Goal: Transaction & Acquisition: Purchase product/service

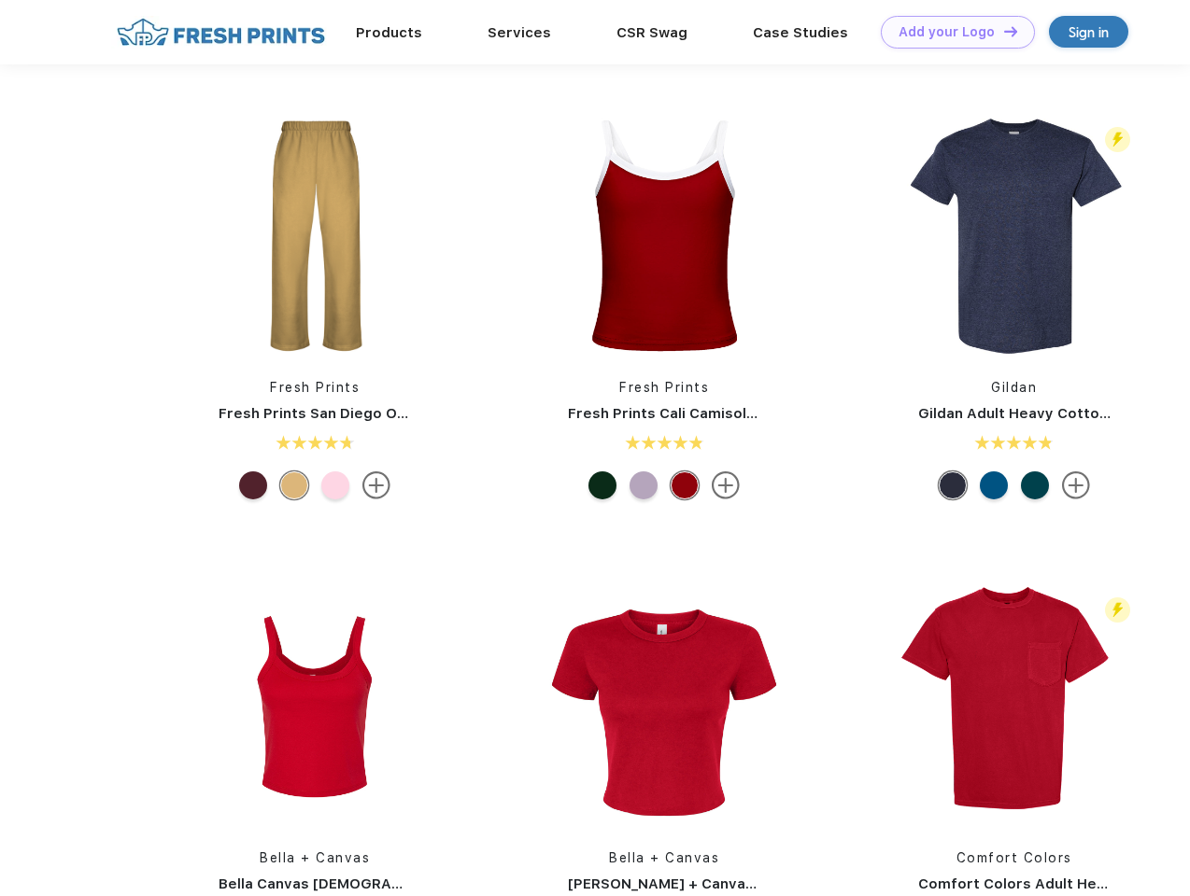
scroll to position [1, 0]
click at [951, 32] on link "Add your Logo Design Tool" at bounding box center [958, 32] width 154 height 33
click at [0, 0] on div "Design Tool" at bounding box center [0, 0] width 0 height 0
click at [1002, 31] on link "Add your Logo Design Tool" at bounding box center [958, 32] width 154 height 33
click at [315, 235] on img at bounding box center [314, 235] width 248 height 248
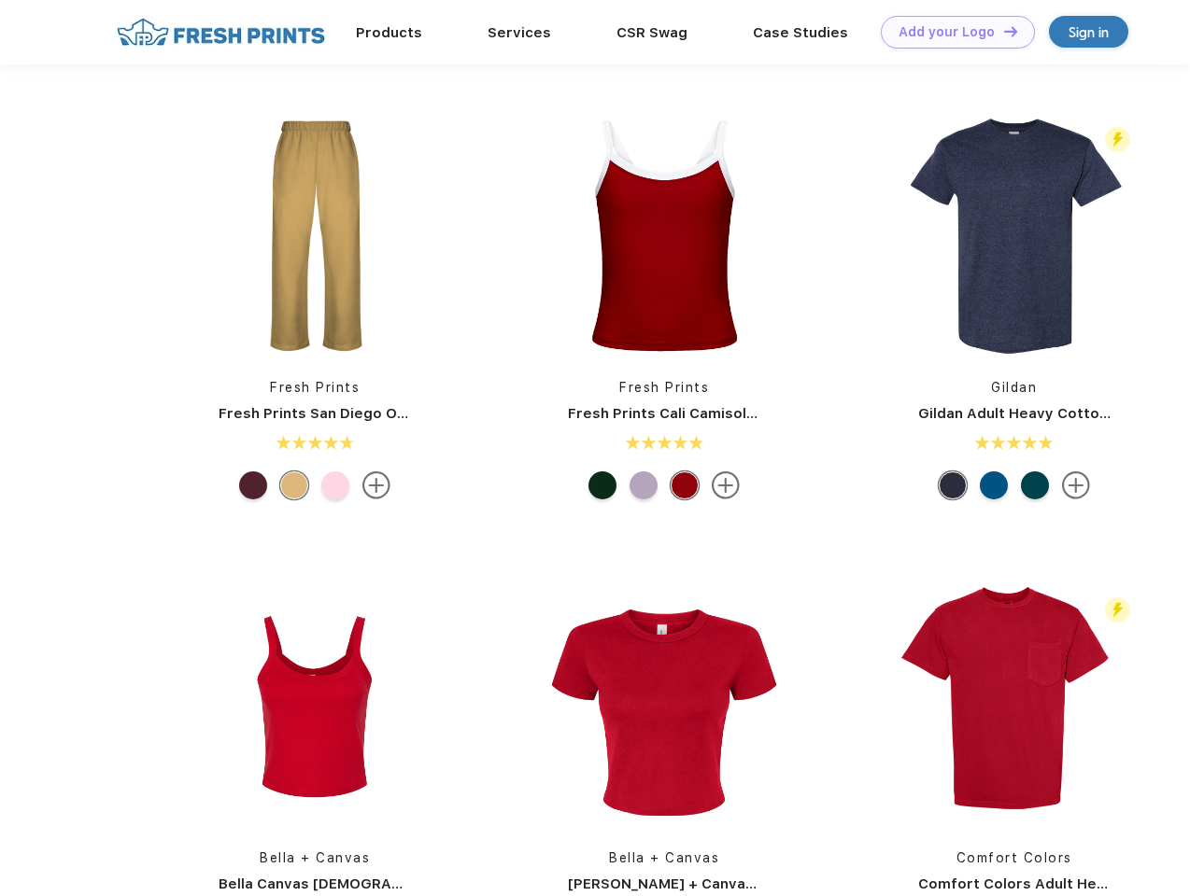
click at [253, 486] on div at bounding box center [253, 486] width 28 height 28
click at [294, 486] on div at bounding box center [294, 486] width 28 height 28
click at [335, 486] on div at bounding box center [335, 486] width 28 height 28
click at [664, 235] on img at bounding box center [664, 235] width 248 height 248
click at [602, 486] on div at bounding box center [602, 486] width 28 height 28
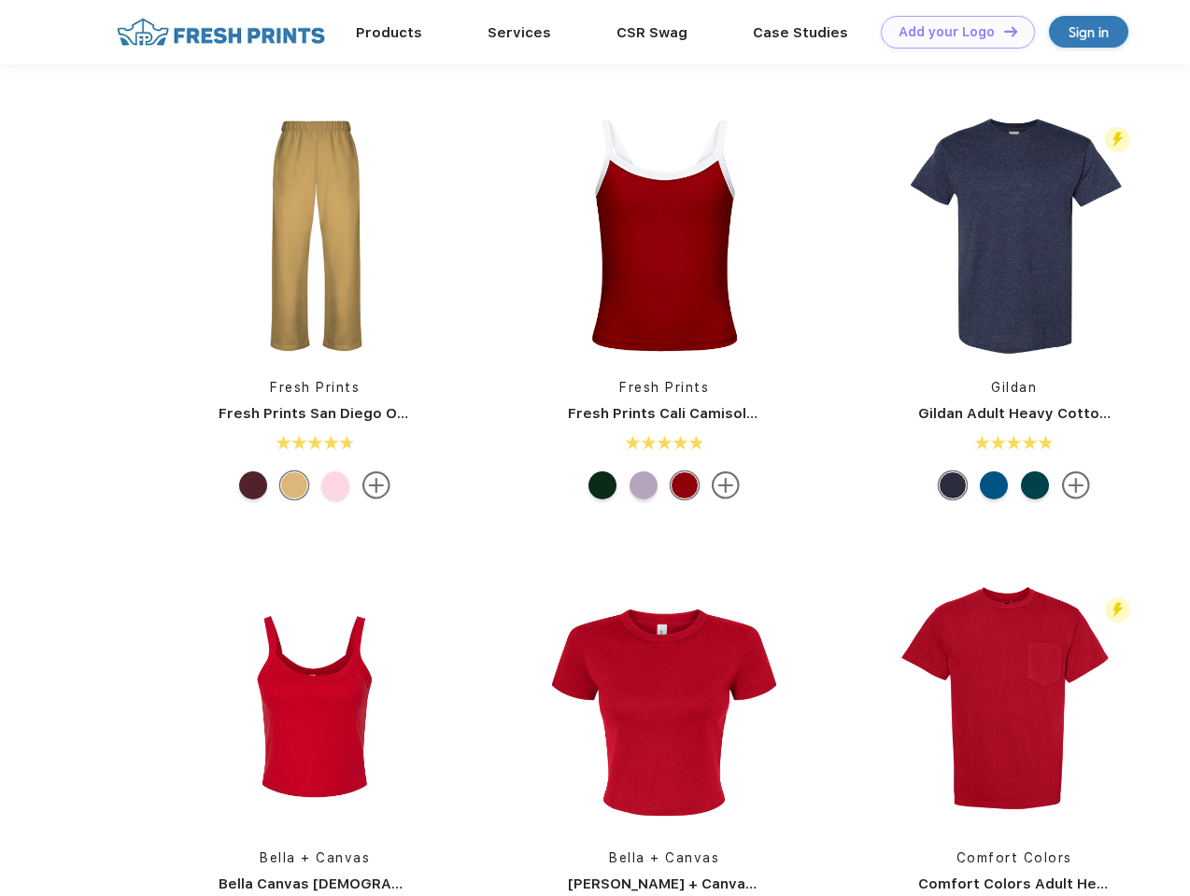
click at [643, 486] on div at bounding box center [643, 486] width 28 height 28
